Goal: Check status: Check status

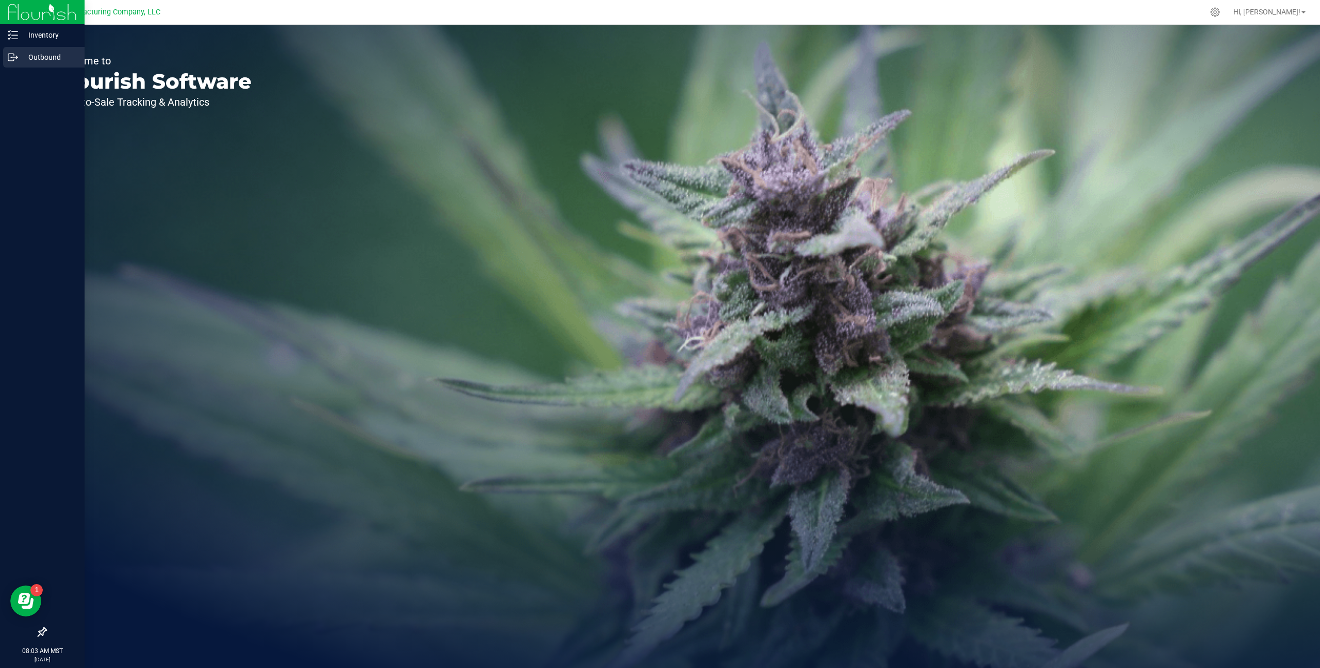
click at [28, 52] on p "Outbound" at bounding box center [49, 57] width 62 height 12
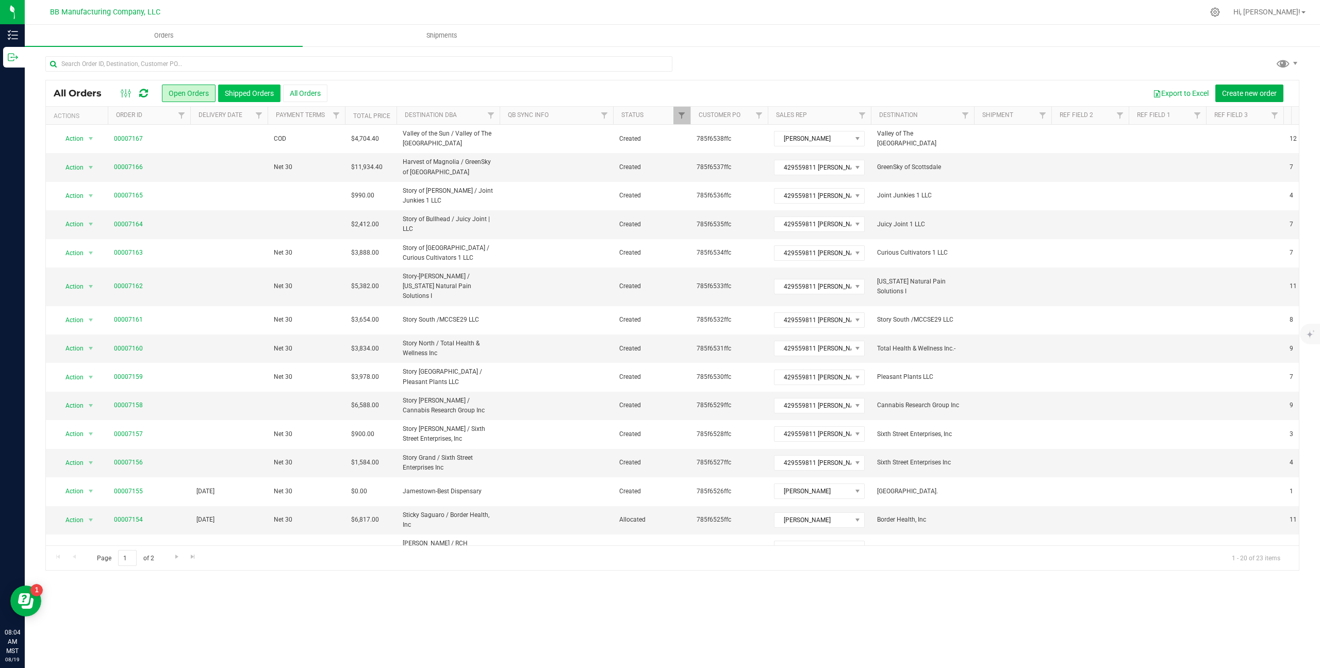
click at [256, 92] on button "Shipped Orders" at bounding box center [249, 94] width 62 height 18
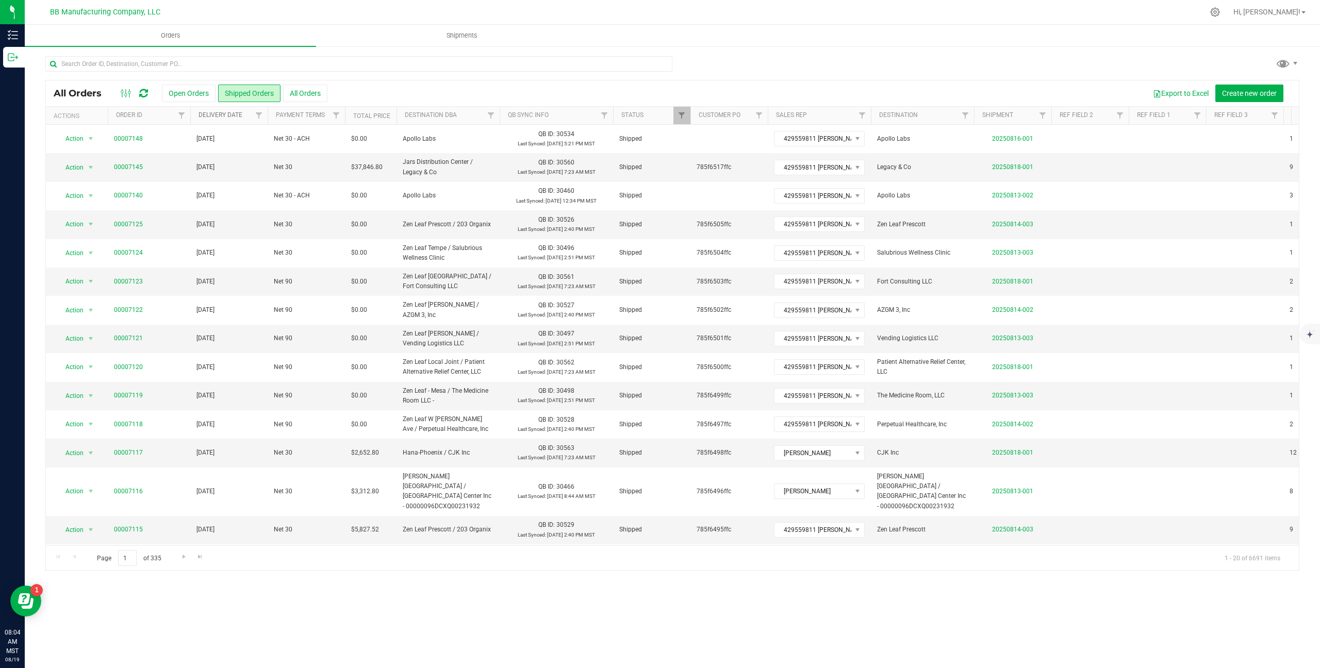
click at [226, 113] on link "Delivery Date" at bounding box center [221, 114] width 44 height 7
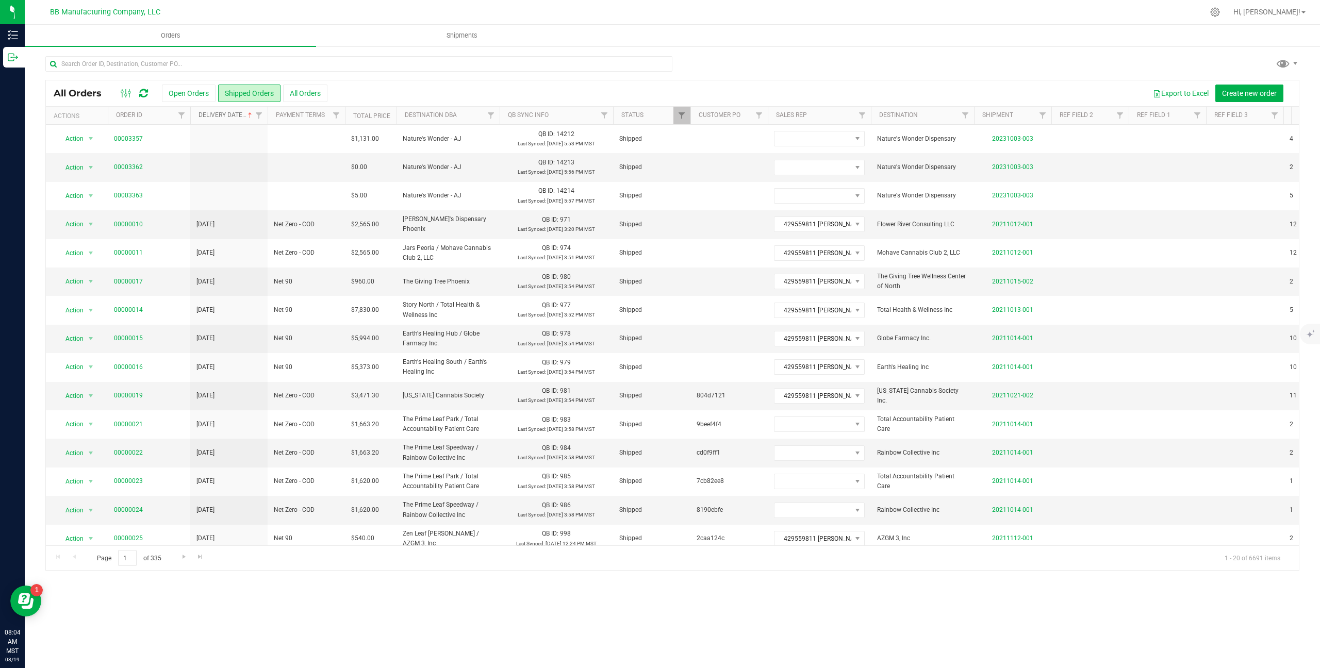
click at [226, 111] on link "Delivery Date" at bounding box center [227, 114] width 56 height 7
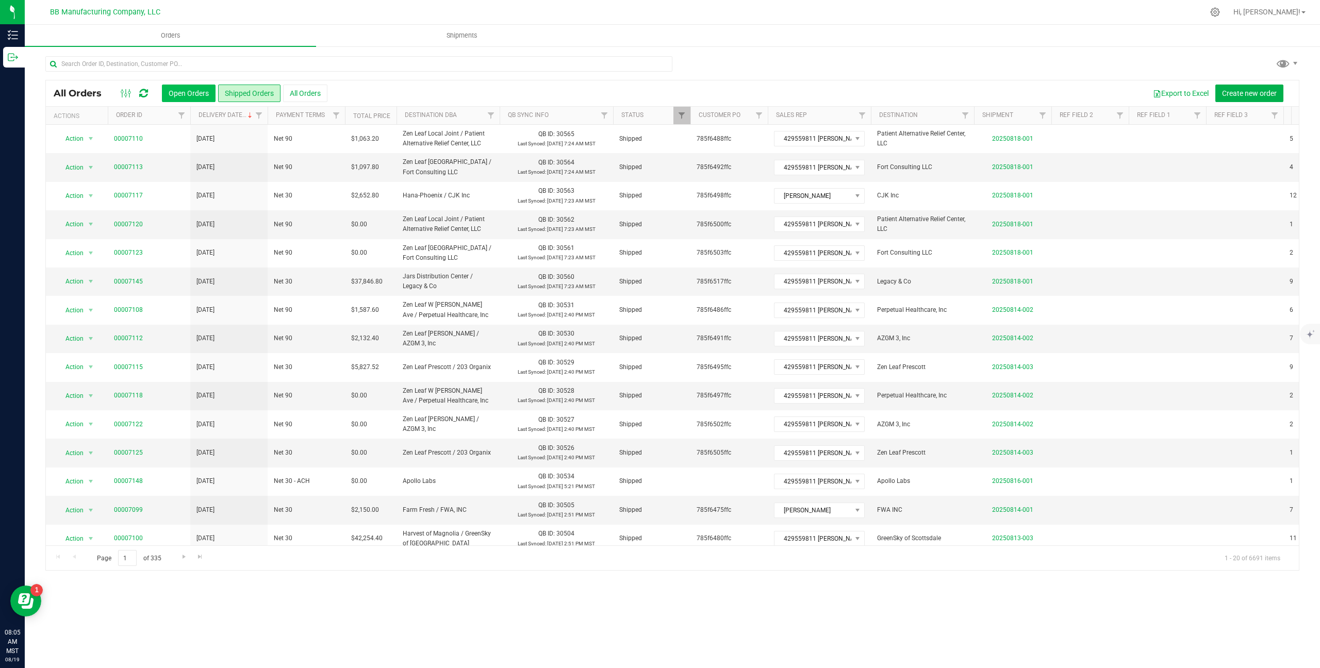
click at [213, 91] on button "Open Orders" at bounding box center [189, 94] width 54 height 18
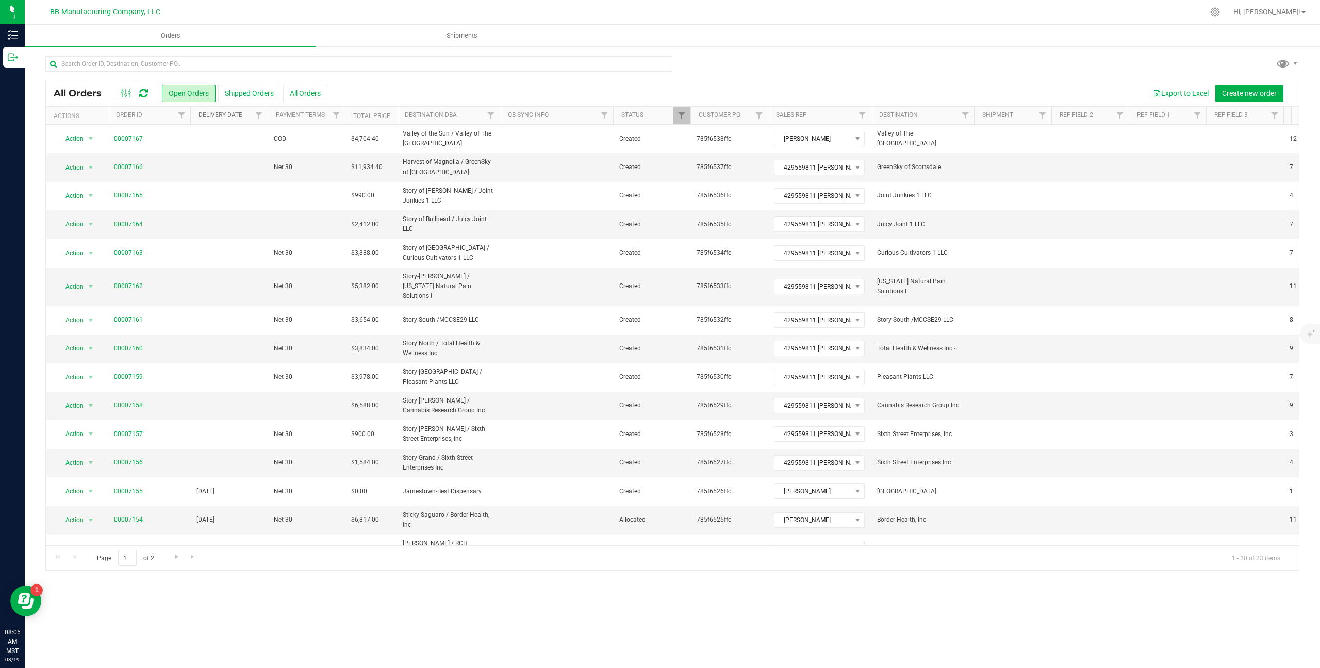
click at [236, 115] on link "Delivery Date" at bounding box center [221, 114] width 44 height 7
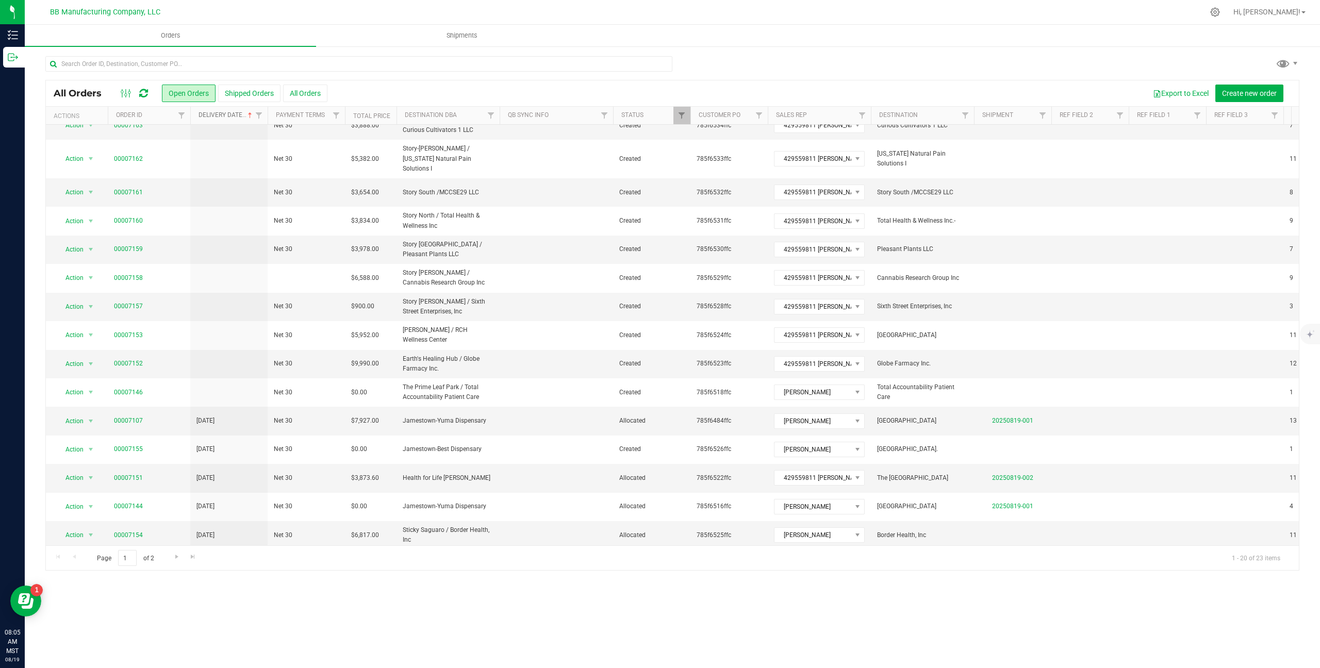
scroll to position [158, 0]
